Goal: Share content: Share content

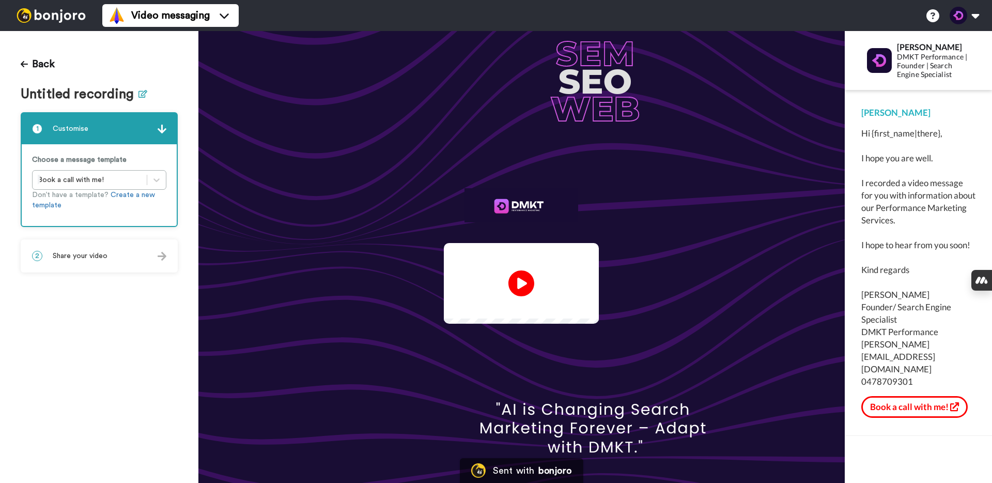
click at [141, 94] on icon at bounding box center [143, 94] width 9 height 8
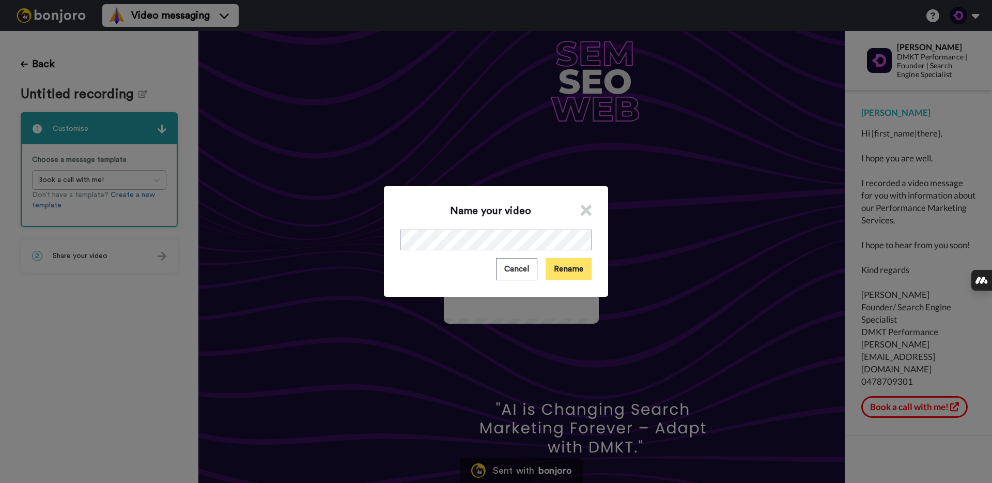
click at [565, 270] on button "Rename" at bounding box center [569, 269] width 46 height 22
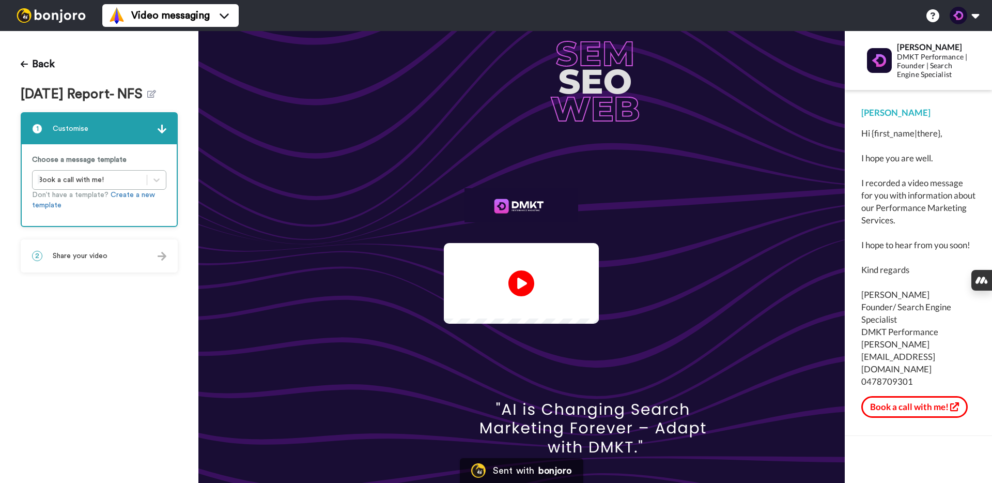
click at [132, 261] on div "2 Share your video" at bounding box center [99, 255] width 155 height 31
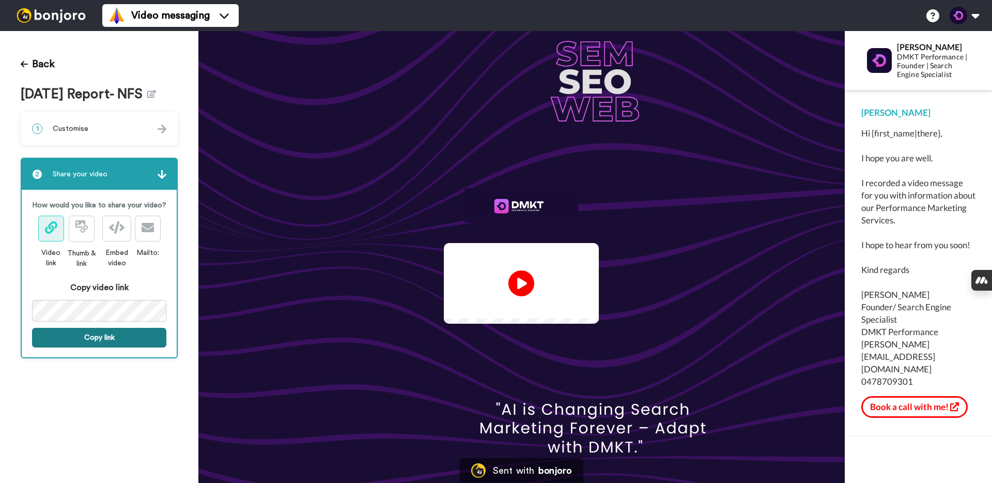
click at [97, 343] on button "Copy link" at bounding box center [99, 338] width 134 height 20
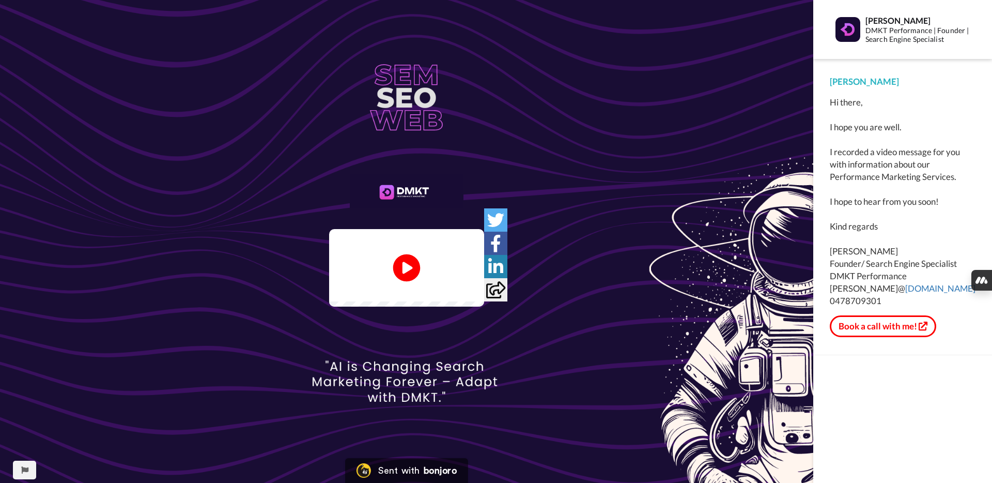
click at [411, 272] on icon at bounding box center [406, 267] width 27 height 27
click at [475, 292] on img at bounding box center [470, 286] width 11 height 11
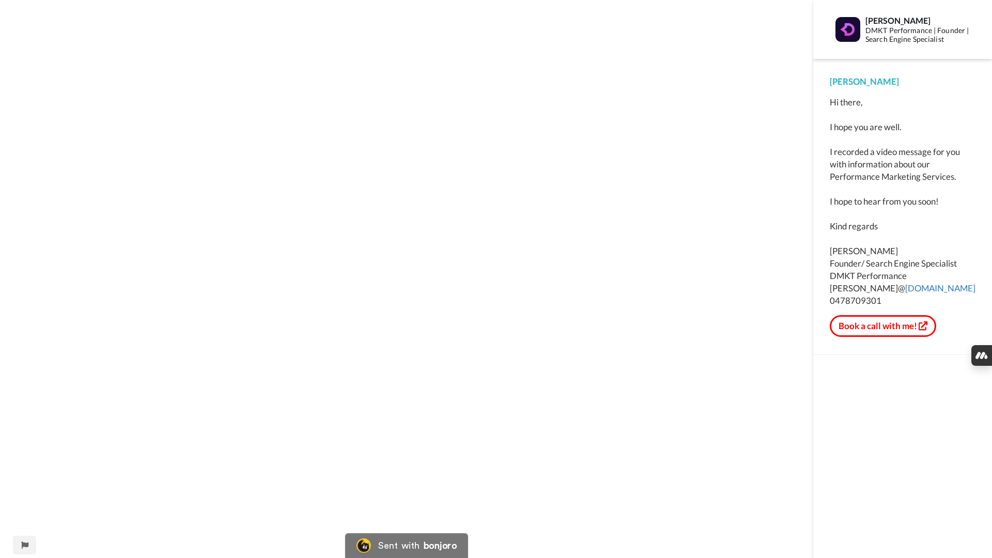
click at [348, 305] on video at bounding box center [406, 279] width 813 height 558
click at [349, 305] on video at bounding box center [406, 279] width 813 height 558
click at [623, 170] on video at bounding box center [406, 279] width 813 height 558
click at [128, 20] on video at bounding box center [406, 279] width 813 height 558
click at [141, 23] on video at bounding box center [406, 279] width 813 height 558
